Goal: Transaction & Acquisition: Purchase product/service

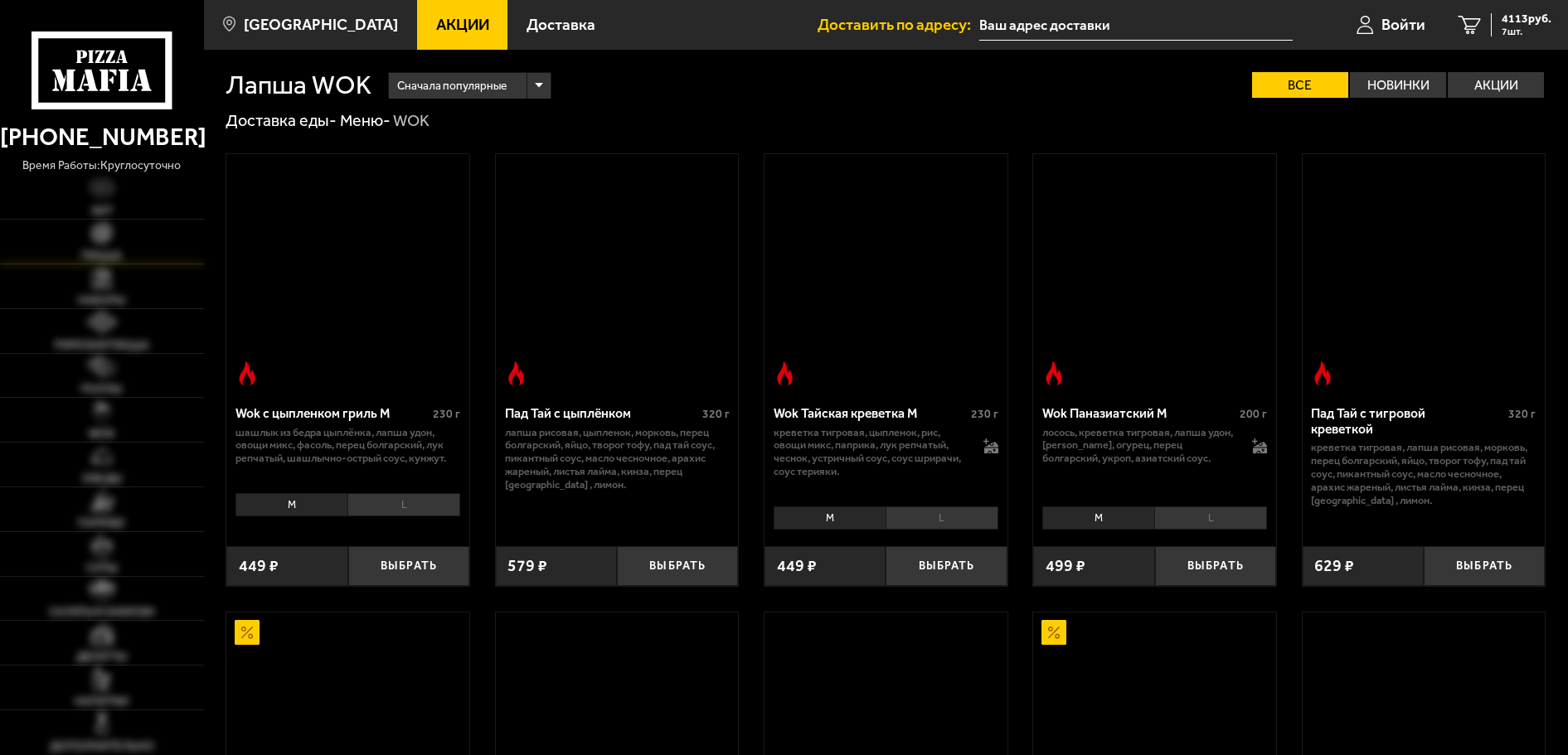
click at [73, 244] on link "Пицца" at bounding box center [102, 241] width 204 height 44
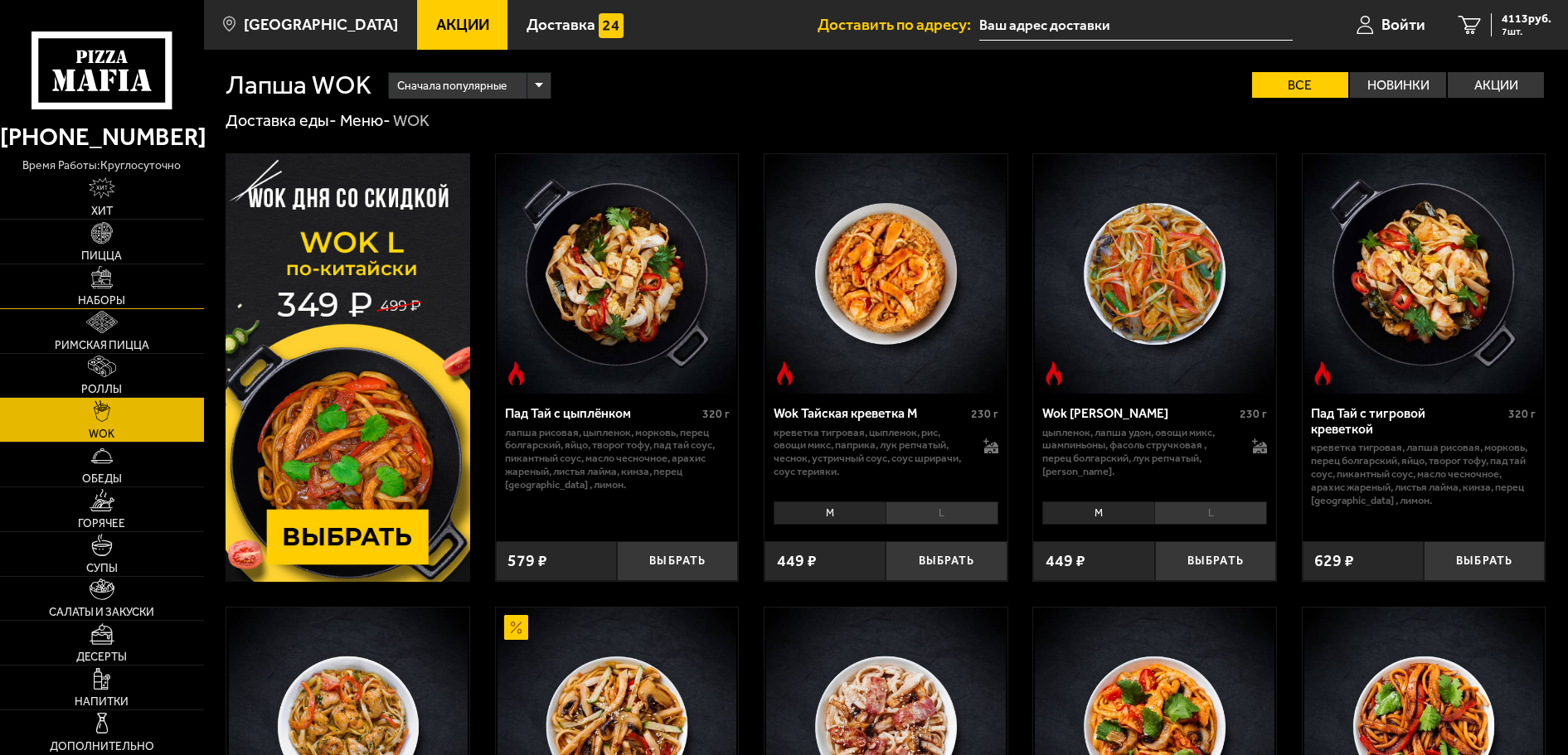
click at [106, 289] on link "Наборы" at bounding box center [102, 286] width 204 height 44
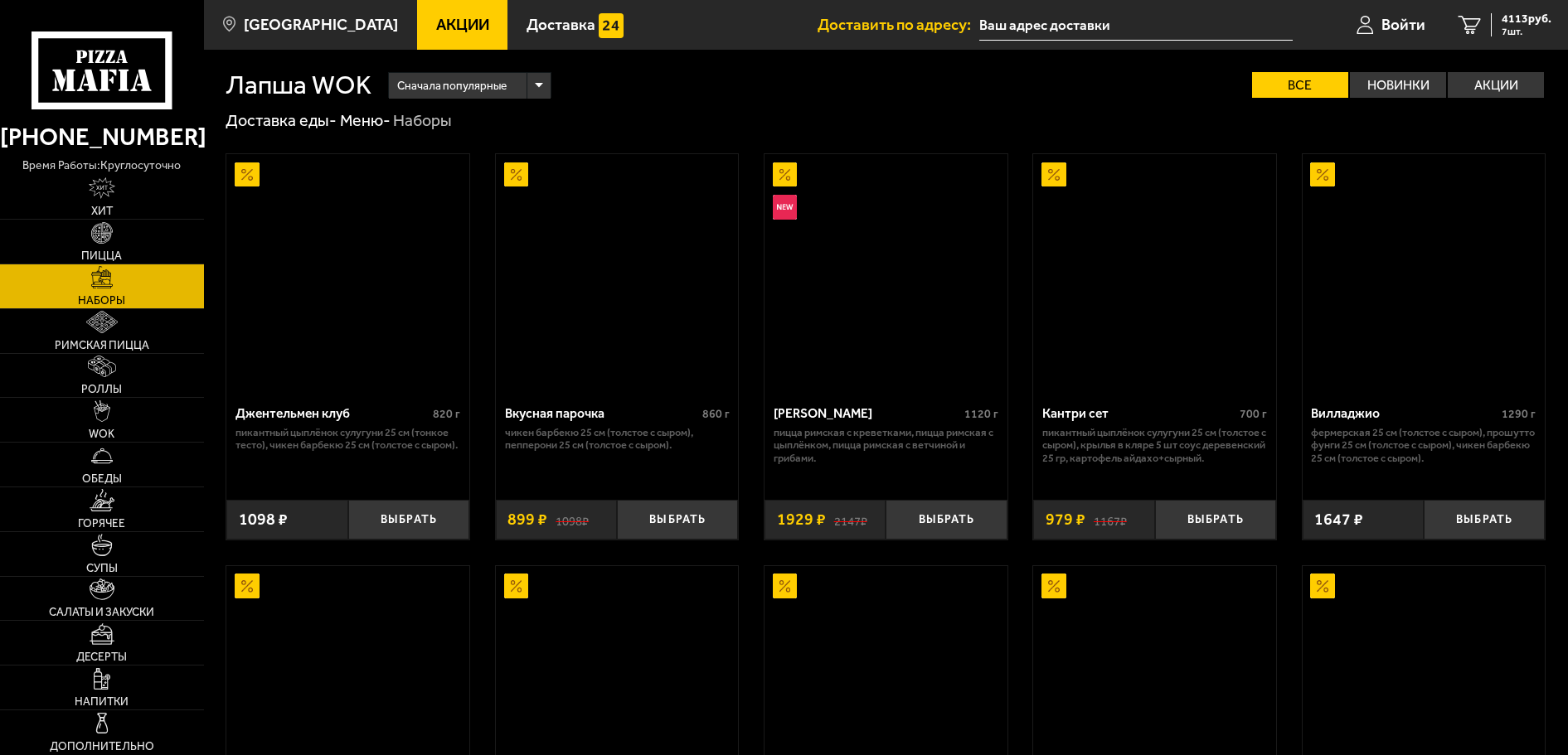
click at [106, 287] on img at bounding box center [102, 277] width 21 height 21
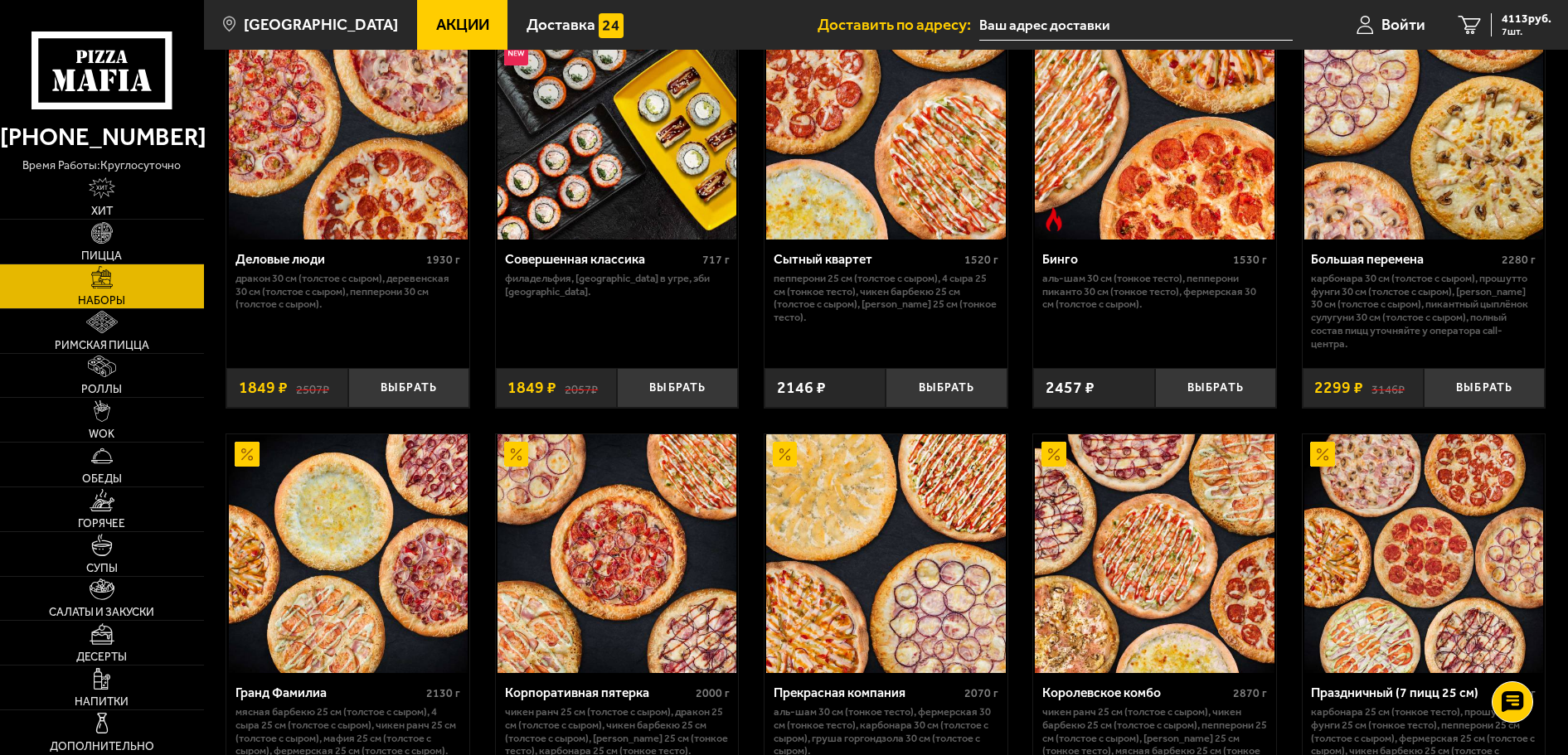
scroll to position [2072, 0]
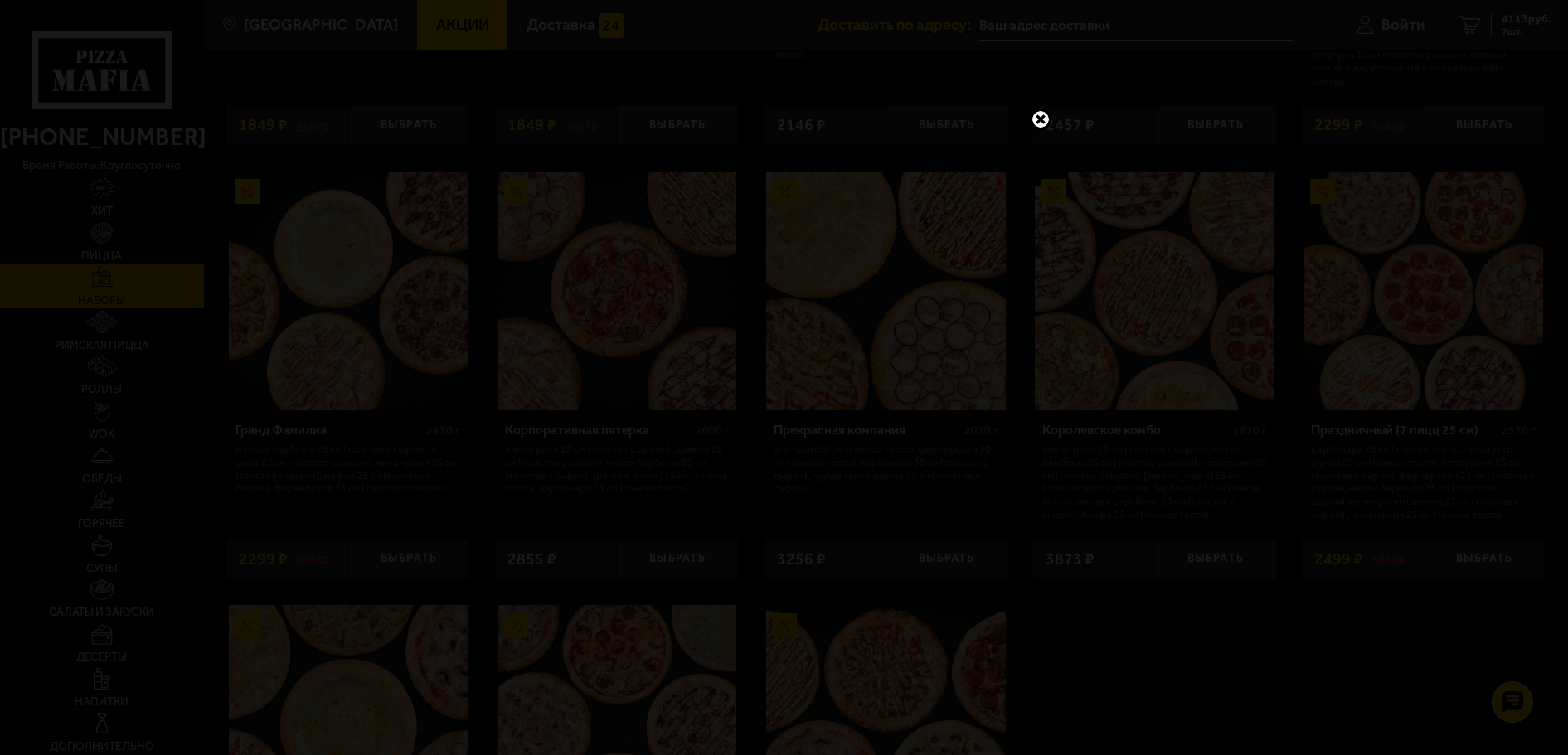
click at [1041, 118] on link at bounding box center [1041, 119] width 21 height 21
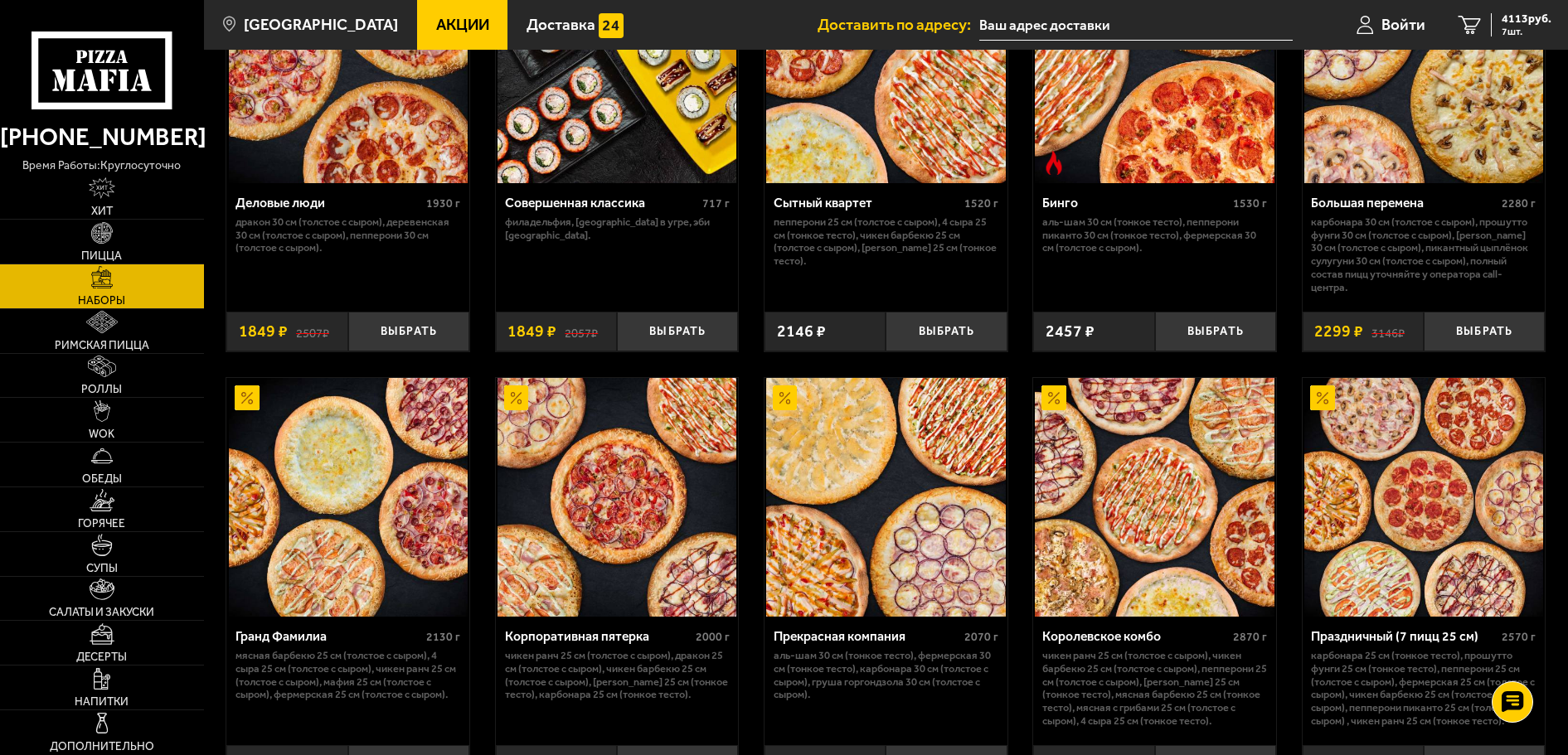
scroll to position [1658, 0]
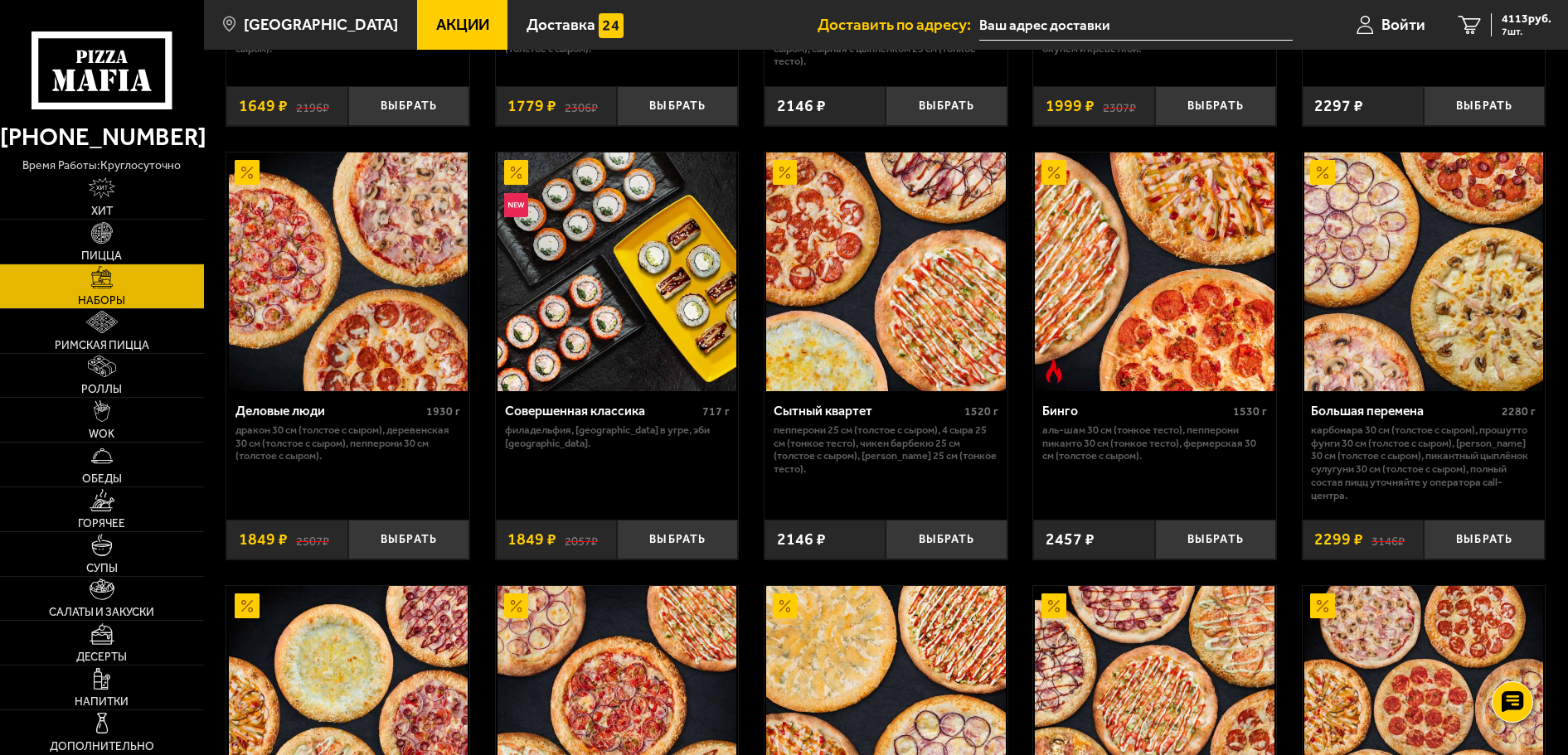
click at [453, 18] on span "Акции" at bounding box center [463, 26] width 53 height 16
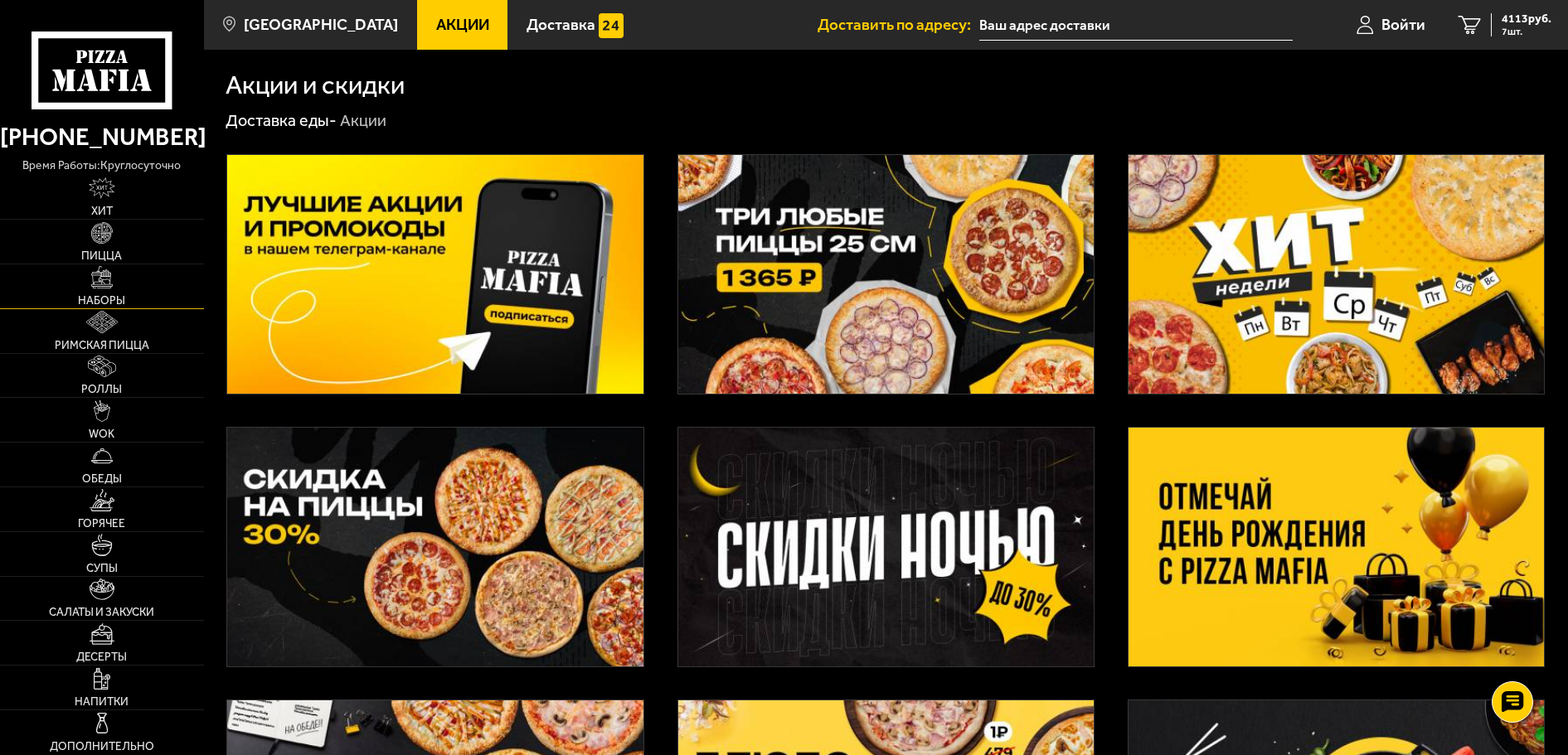
click at [97, 282] on img at bounding box center [102, 277] width 21 height 21
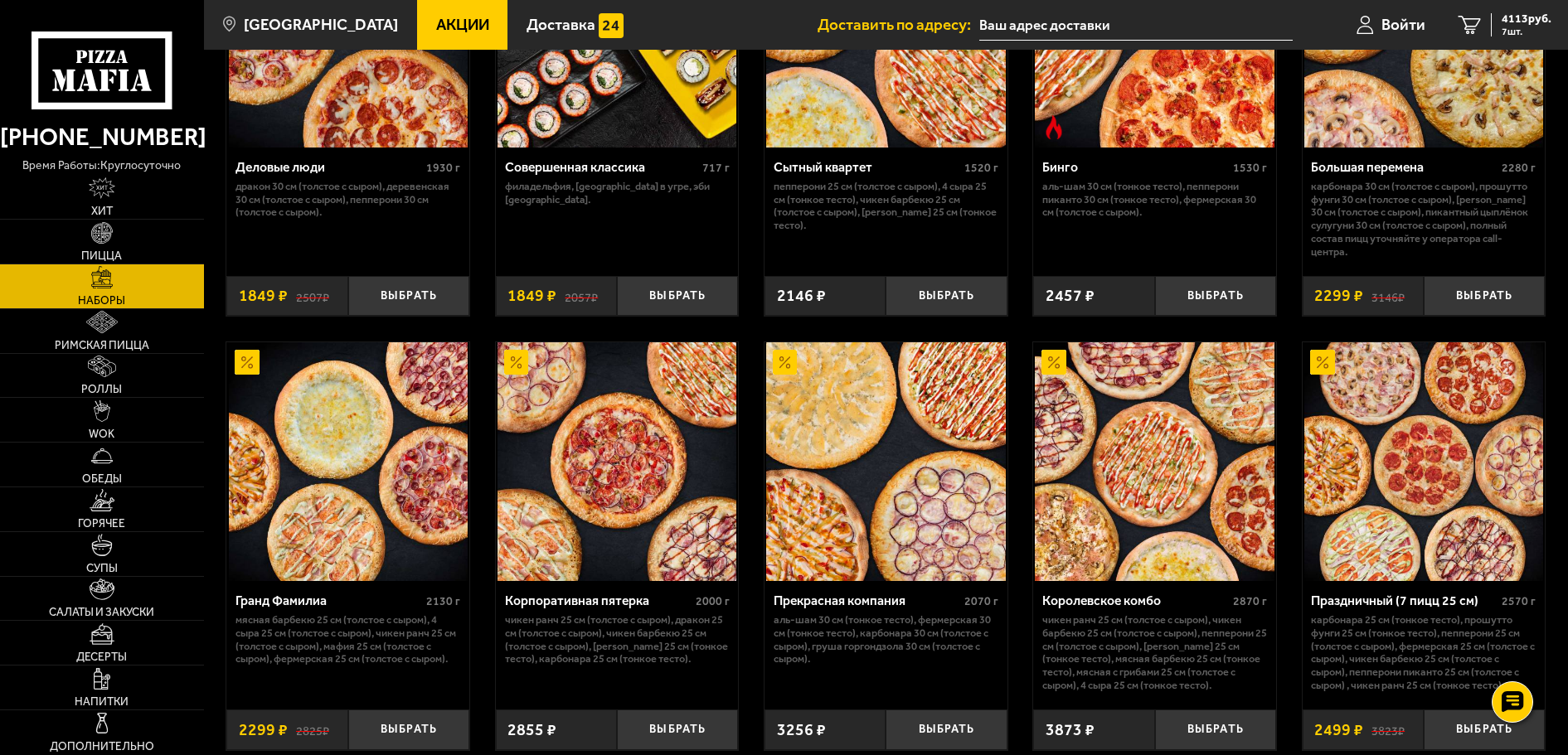
scroll to position [2155, 0]
